Goal: Communication & Community: Answer question/provide support

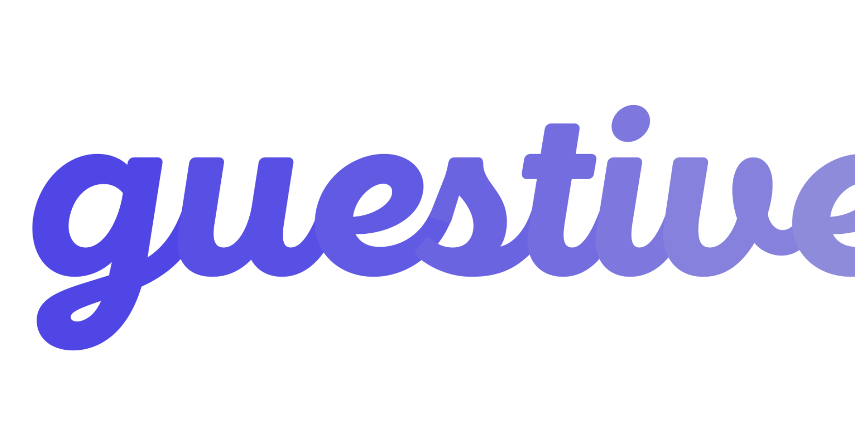
type input "umar-ror@gmail.com"
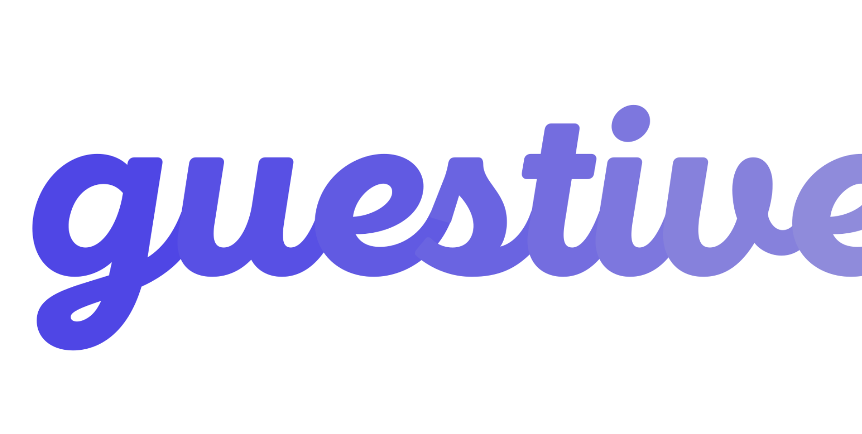
checkbox input "true"
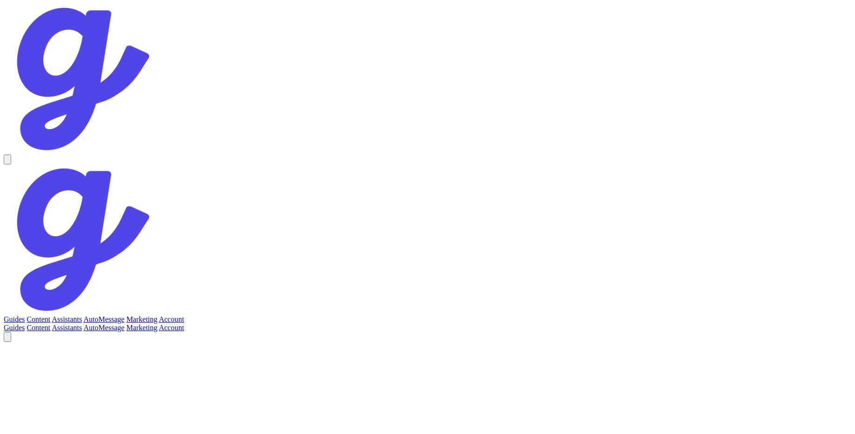
click at [184, 316] on link "Account" at bounding box center [171, 320] width 25 height 8
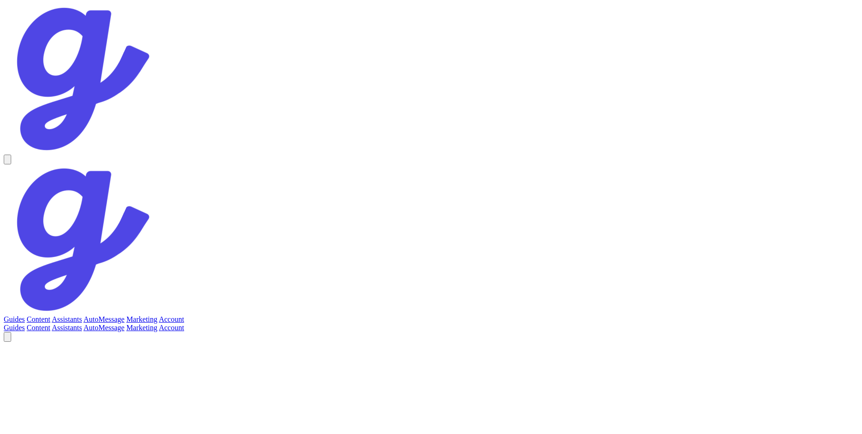
click at [82, 316] on link "Assistants" at bounding box center [67, 320] width 30 height 8
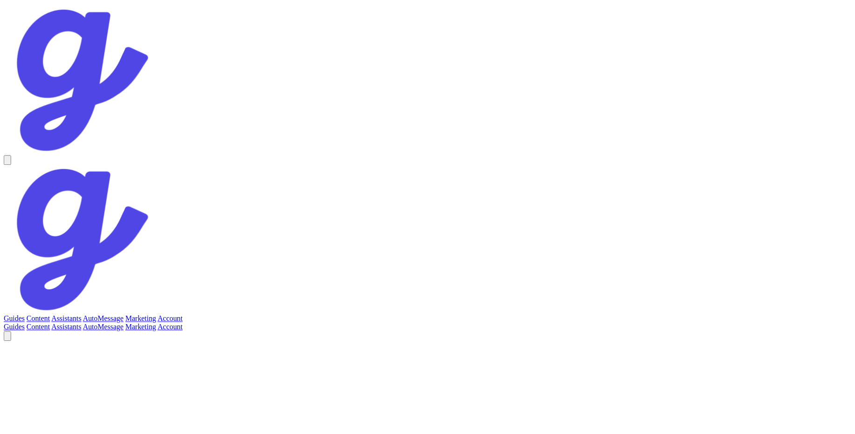
scroll to position [386, 0]
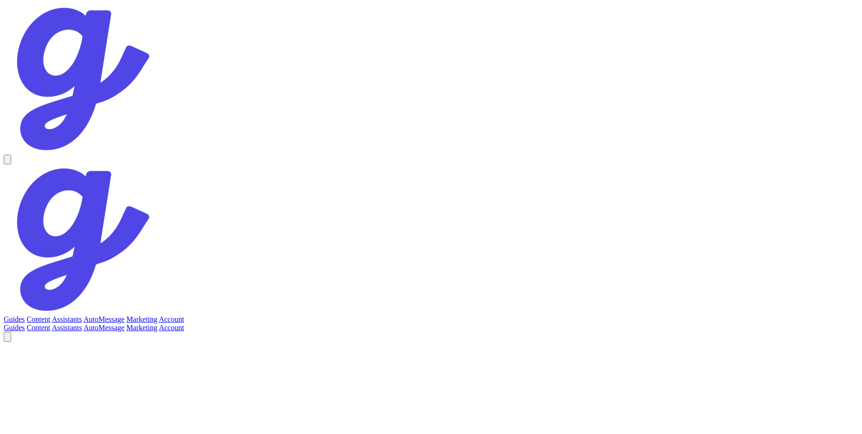
type textarea "aaaaaa"
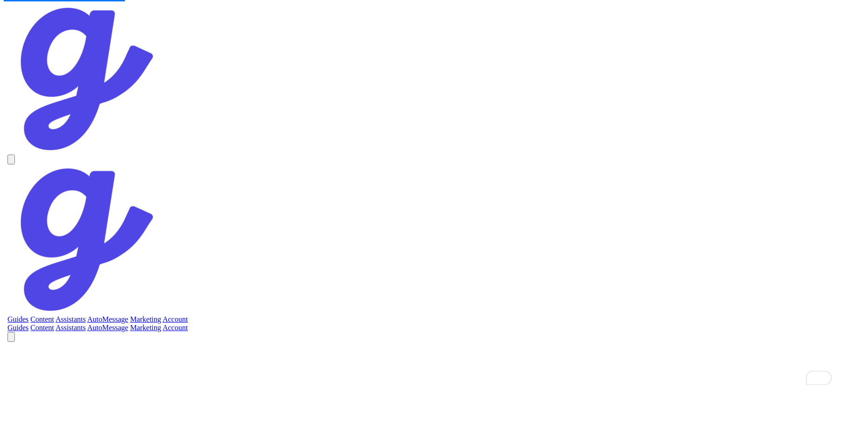
scroll to position [0, 0]
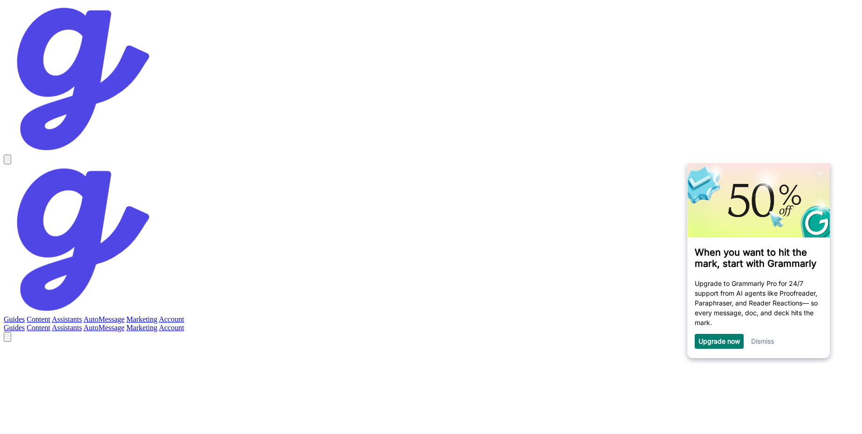
click at [760, 344] on link "Dismiss" at bounding box center [762, 342] width 23 height 8
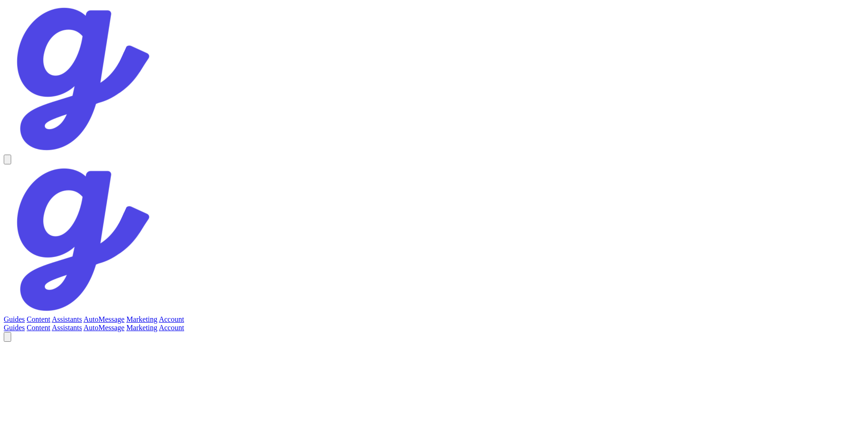
scroll to position [433, 0]
type textarea "hmmmmm"
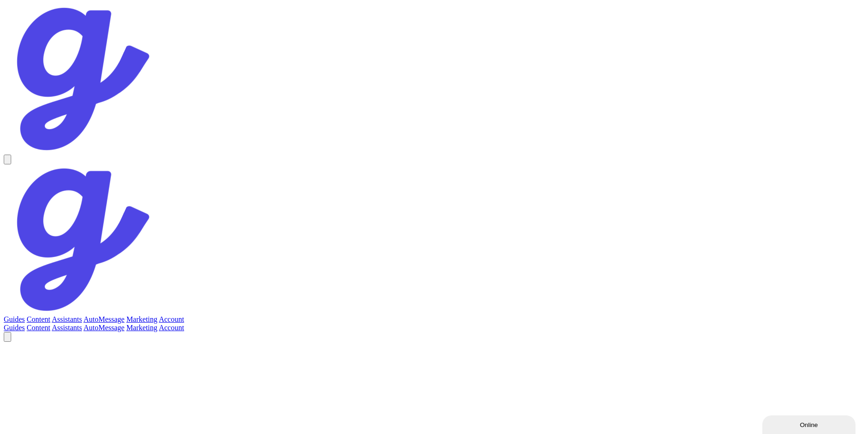
click at [82, 316] on link "Assistants" at bounding box center [67, 320] width 30 height 8
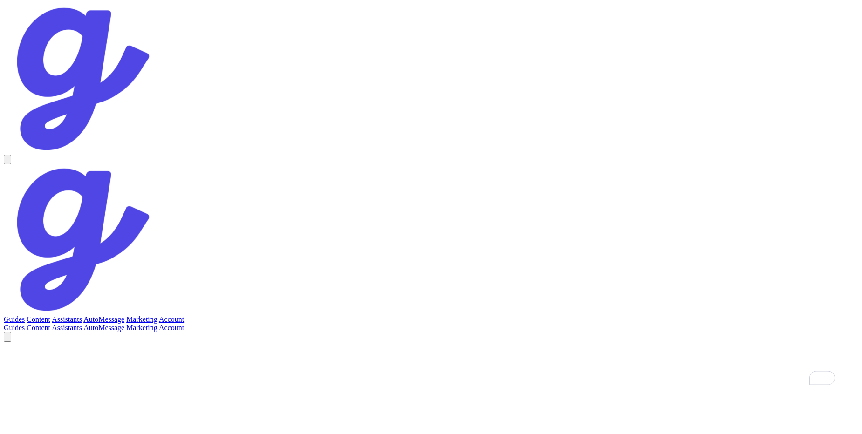
type textarea "hey"
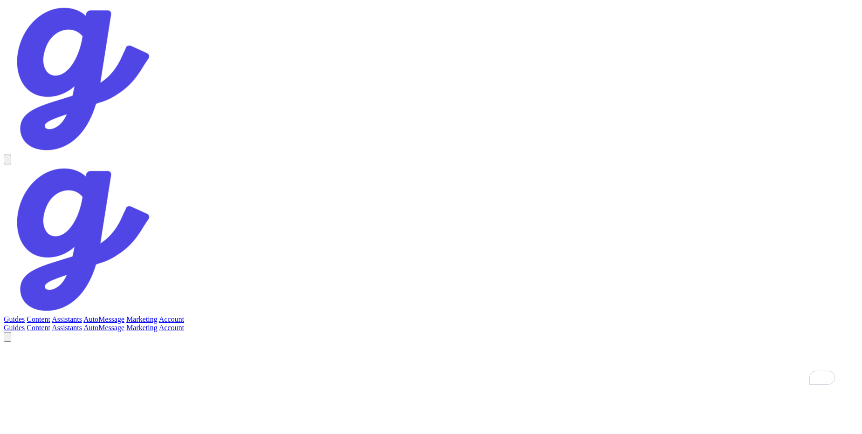
type textarea "ohhhh"
type textarea "listen its 10:31"
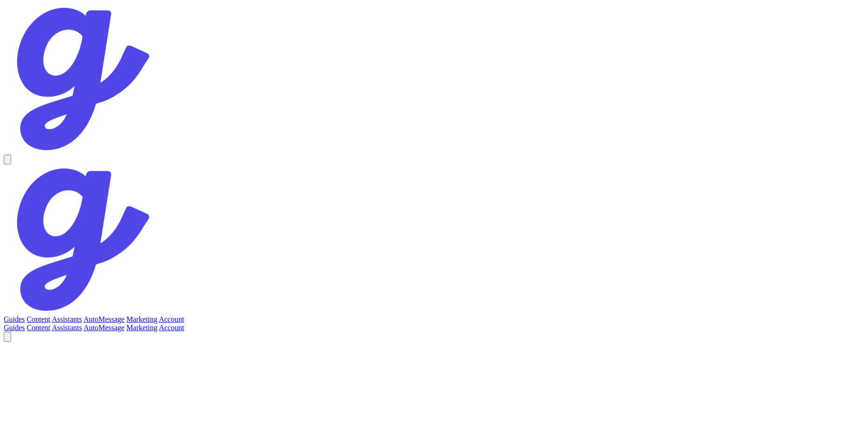
scroll to position [319, 0]
